Goal: Task Accomplishment & Management: Manage account settings

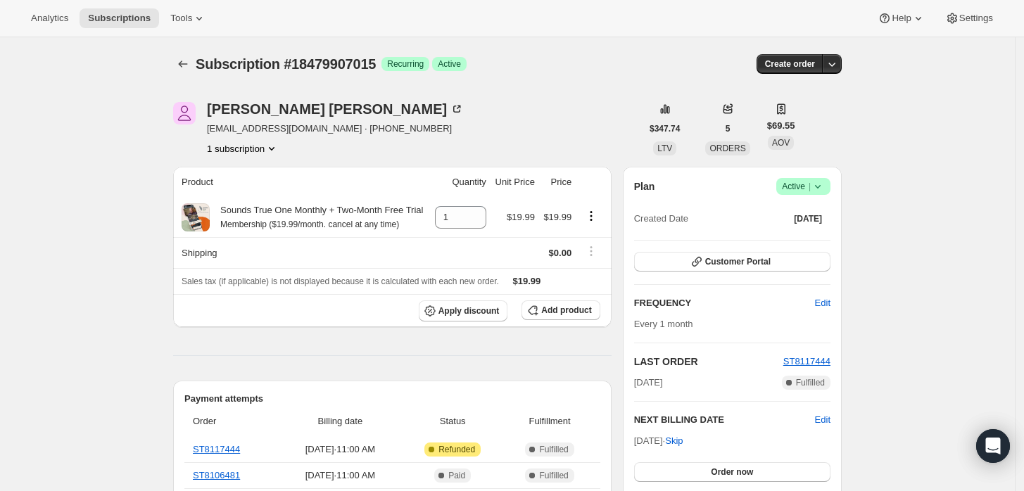
click at [813, 198] on div "Plan Success Active | Created Date [DATE]" at bounding box center [732, 203] width 196 height 51
click at [819, 190] on icon at bounding box center [818, 186] width 14 height 14
click at [816, 227] on button "Cancel subscription" at bounding box center [808, 238] width 88 height 23
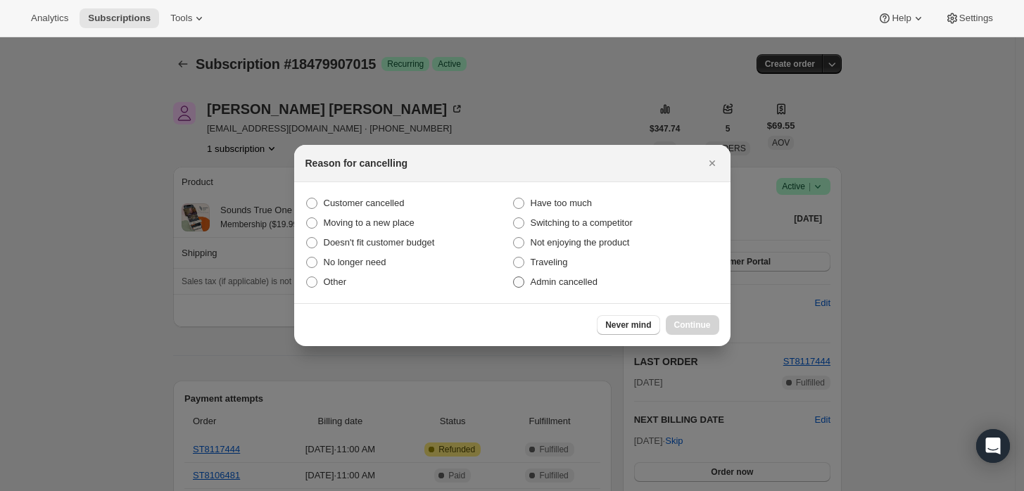
click at [595, 284] on span "Admin cancelled" at bounding box center [564, 282] width 67 height 11
click at [514, 277] on input "Admin cancelled" at bounding box center [513, 277] width 1 height 1
radio input "true"
click at [687, 324] on span "Continue" at bounding box center [692, 324] width 37 height 11
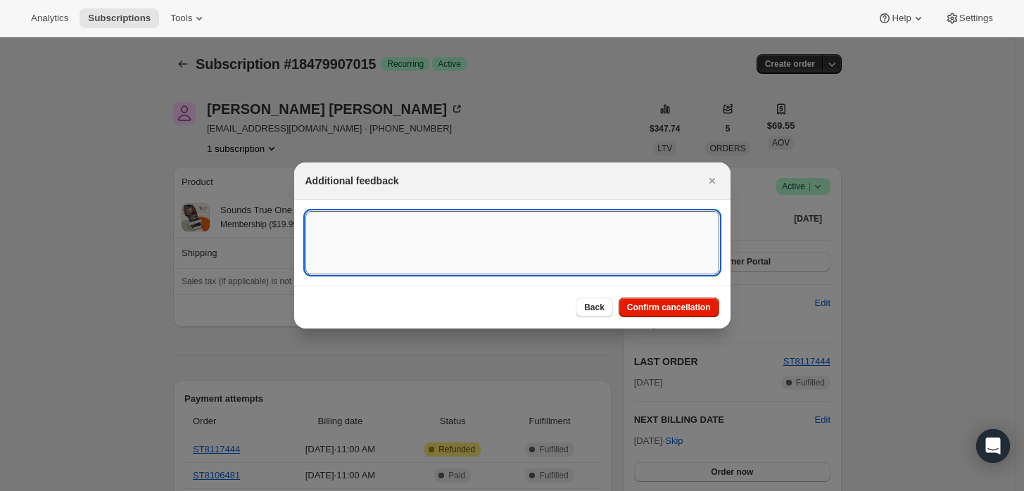
click at [612, 249] on textarea ":rbj:" at bounding box center [512, 242] width 414 height 63
type textarea "Customer requested cancellation and refund."
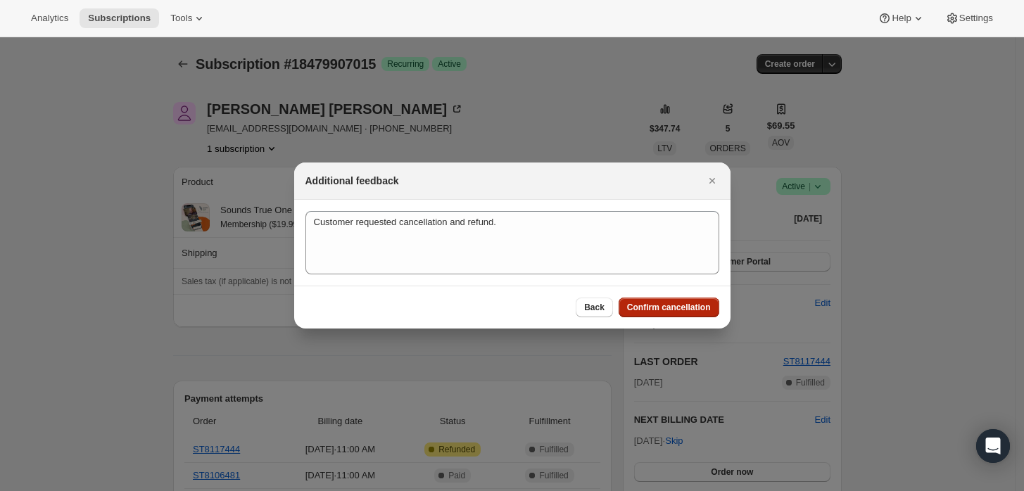
click at [659, 305] on span "Confirm cancellation" at bounding box center [669, 307] width 84 height 11
